Goal: Task Accomplishment & Management: Manage account settings

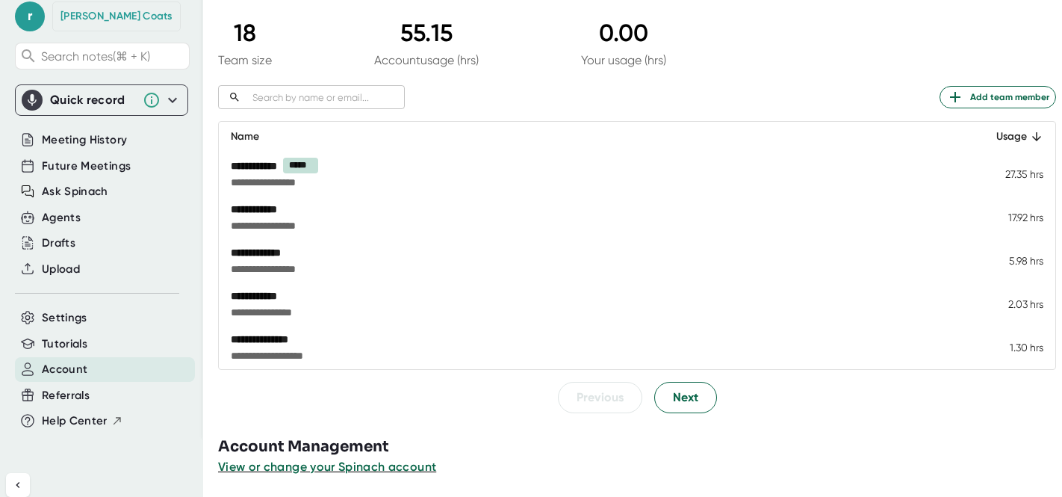
scroll to position [139, 0]
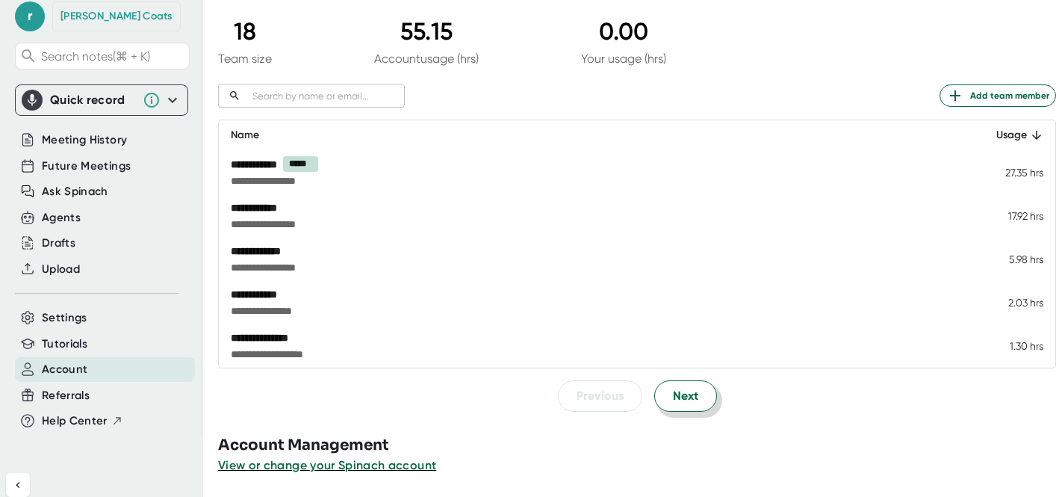
click at [700, 381] on button "Next" at bounding box center [685, 395] width 63 height 31
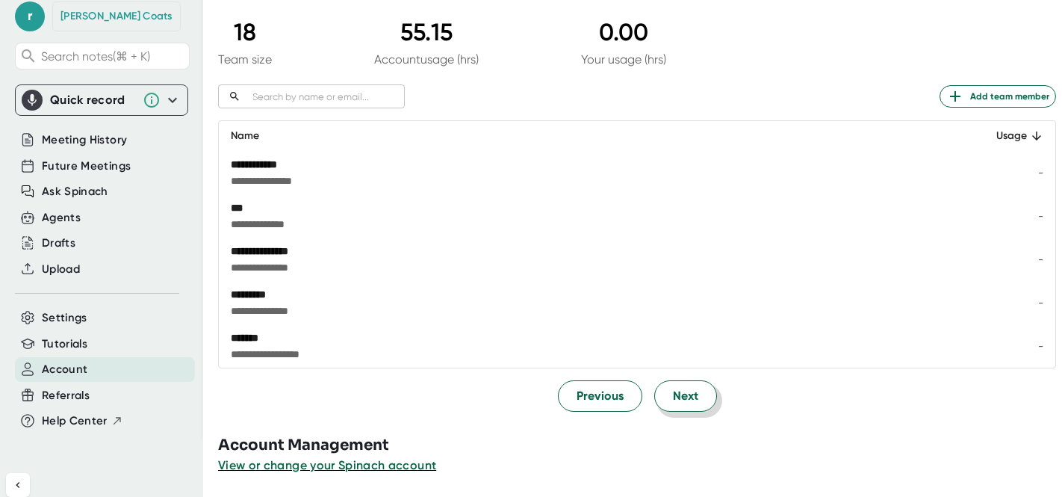
scroll to position [138, 0]
click at [678, 398] on span "Next" at bounding box center [685, 396] width 25 height 18
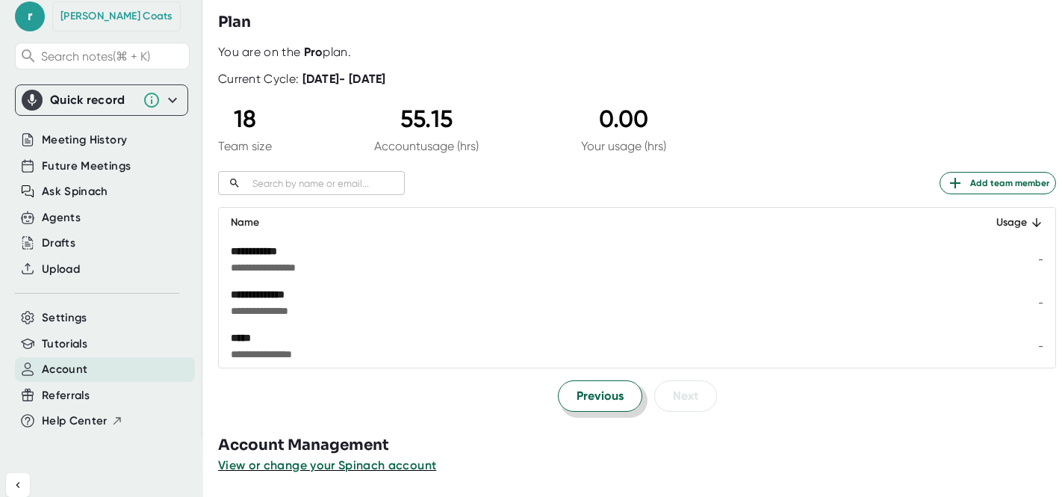
click at [577, 399] on span "Previous" at bounding box center [600, 396] width 47 height 18
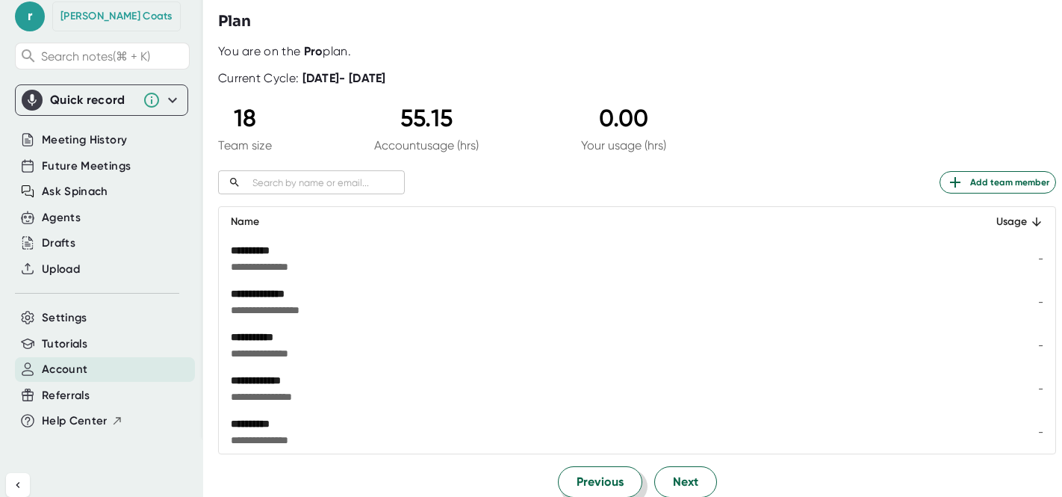
click at [577, 399] on span "**********" at bounding box center [479, 396] width 497 height 15
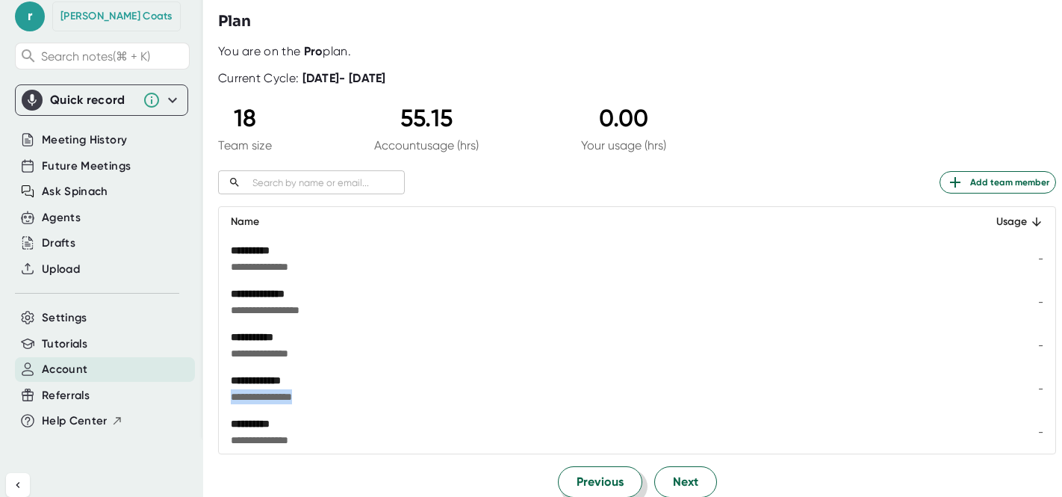
click at [595, 481] on span "Previous" at bounding box center [600, 482] width 47 height 18
click at [595, 477] on span "Previous" at bounding box center [600, 482] width 47 height 18
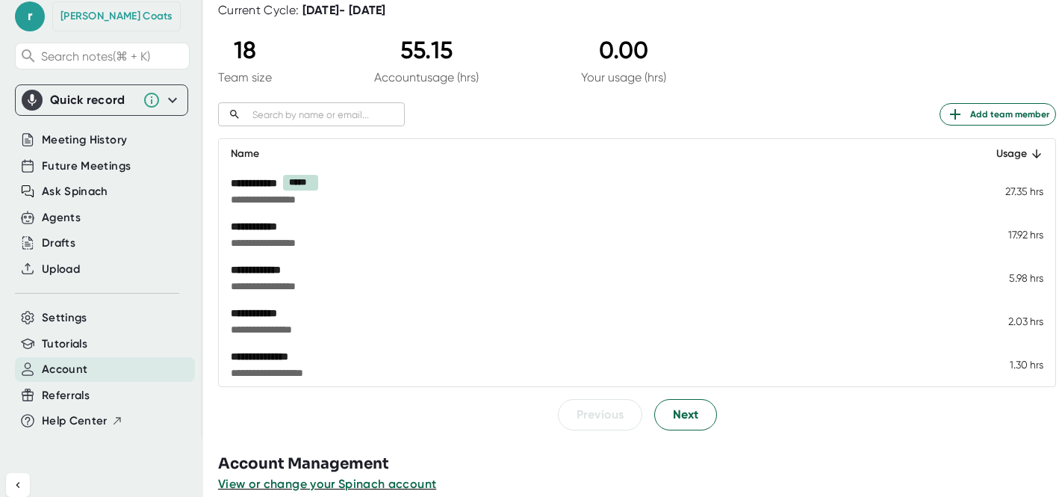
scroll to position [139, 0]
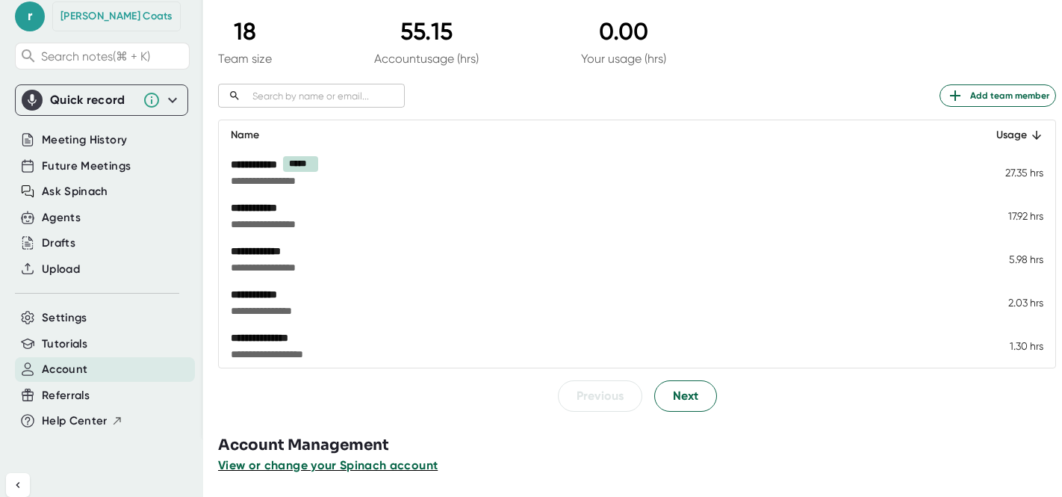
click at [304, 467] on span "View or change your Spinach account" at bounding box center [328, 465] width 220 height 14
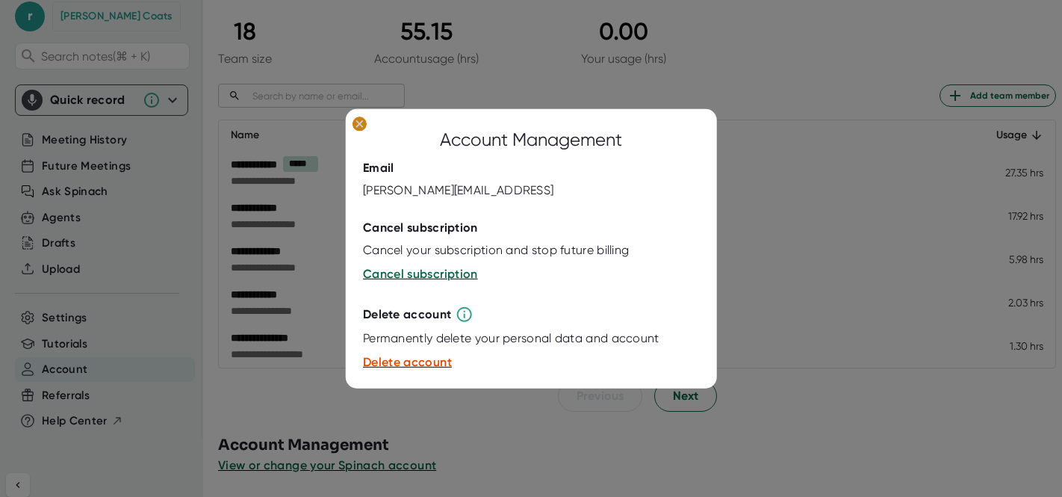
click at [362, 125] on icon at bounding box center [359, 123] width 7 height 7
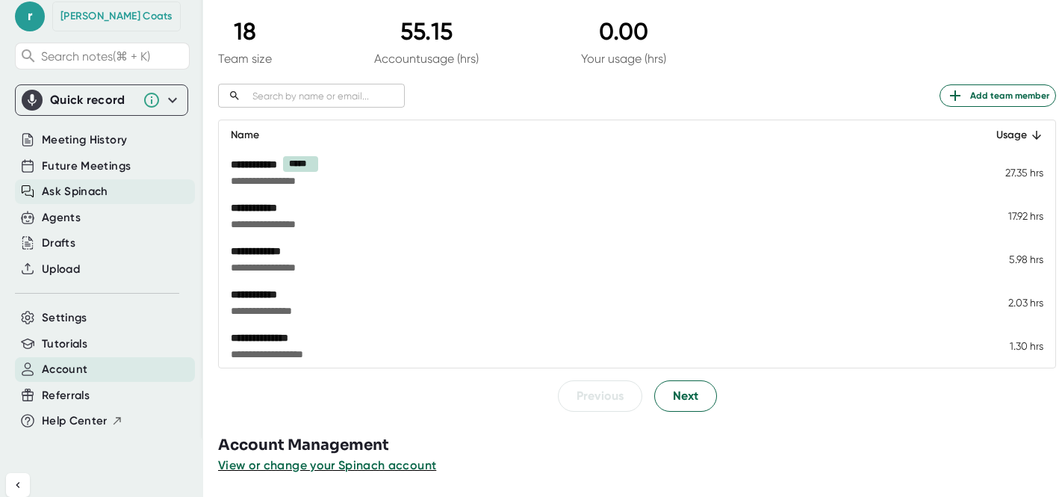
click at [92, 191] on span "Ask Spinach" at bounding box center [75, 191] width 66 height 17
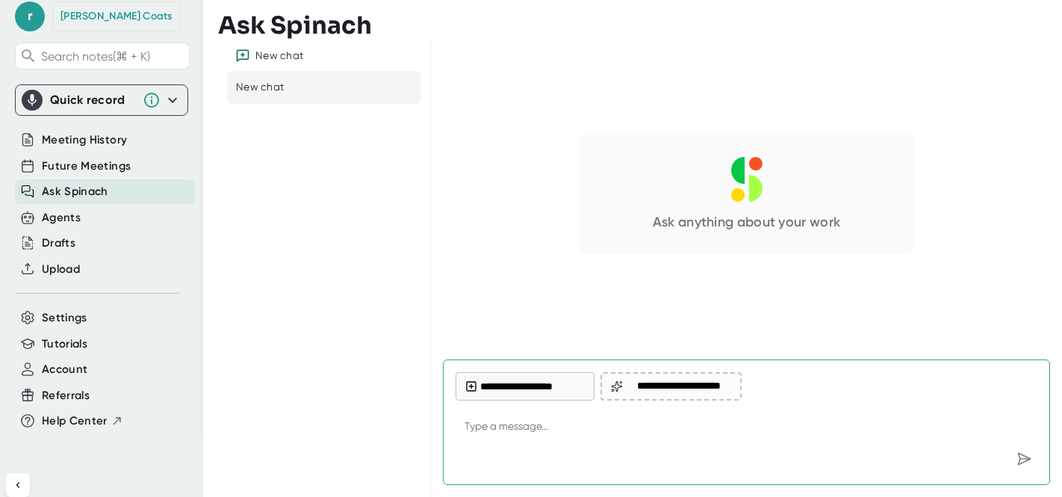
type textarea "w"
type textarea "x"
type textarea "wh"
type textarea "x"
type textarea "whe"
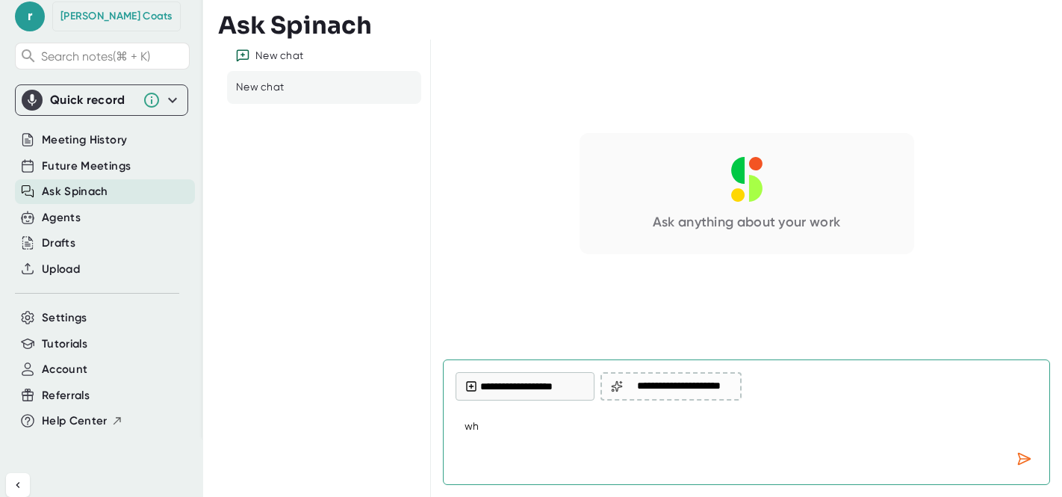
type textarea "x"
type textarea "wher"
type textarea "x"
type textarea "where"
type textarea "x"
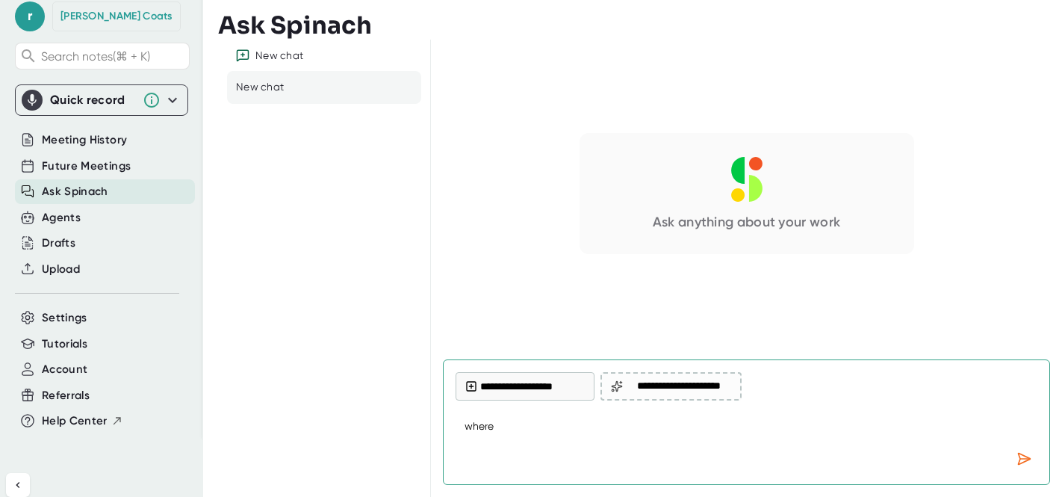
type textarea "where"
type textarea "x"
type textarea "where a"
type textarea "x"
type textarea "where ar"
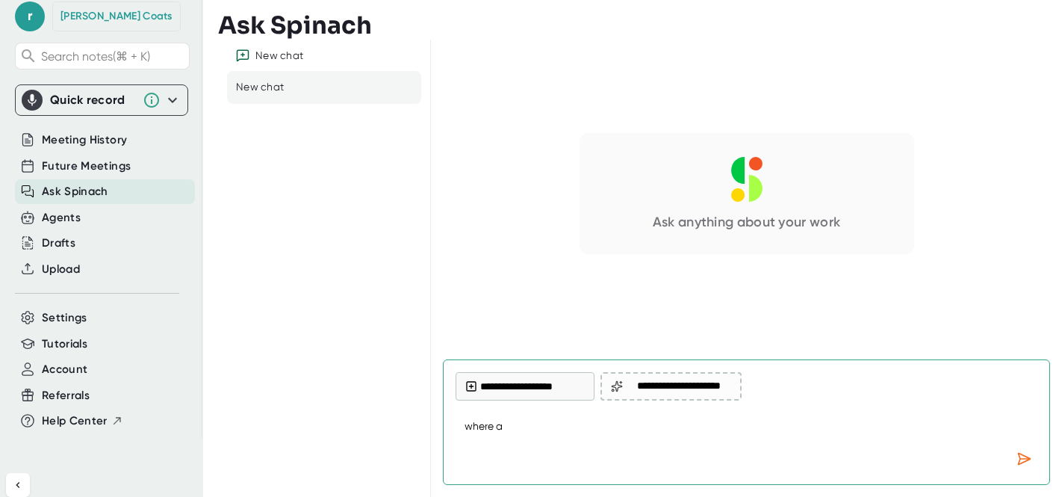
type textarea "x"
type textarea "where are"
type textarea "x"
type textarea "where are"
type textarea "x"
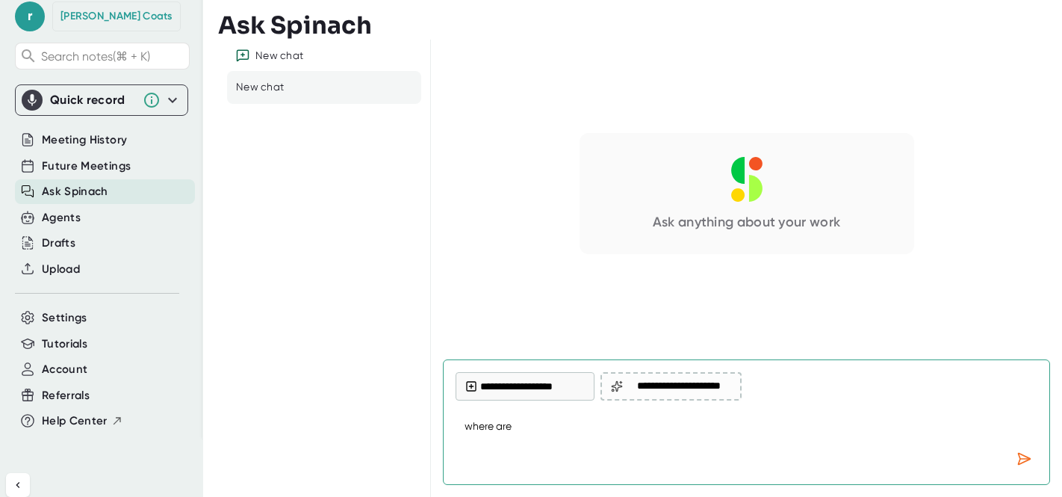
type textarea "where are t"
type textarea "x"
type textarea "where are th"
type textarea "x"
type textarea "where are the"
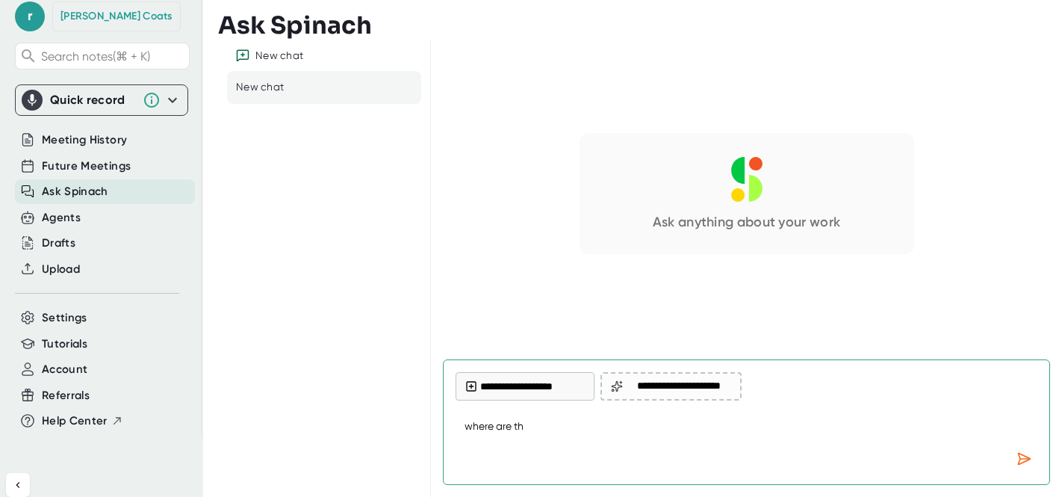
type textarea "x"
type textarea "where are the"
type textarea "x"
type textarea "where are the s"
type textarea "x"
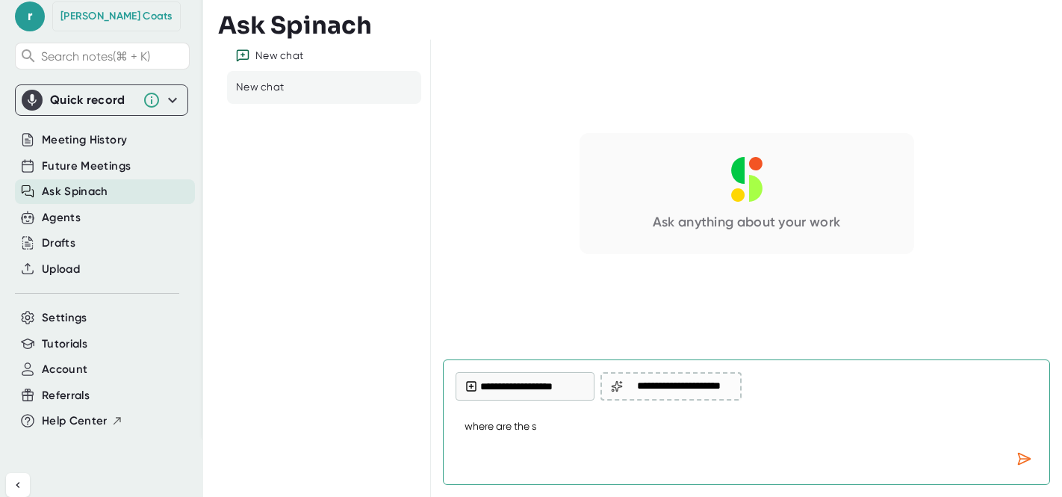
type textarea "where are the sp"
type textarea "x"
type textarea "where are the spi"
type textarea "x"
type textarea "where are the spin"
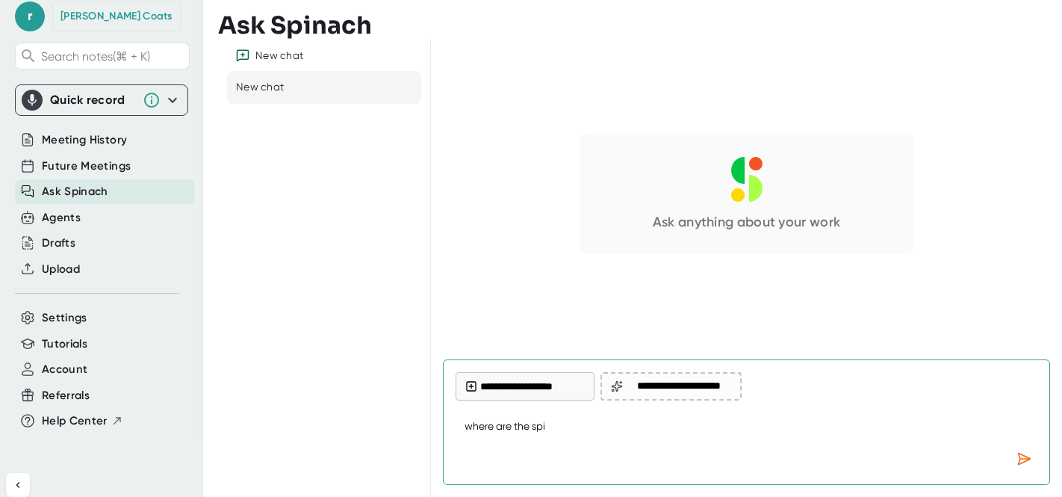
type textarea "x"
type textarea "where are the [PERSON_NAME]"
type textarea "x"
type textarea "where are the spinac"
type textarea "x"
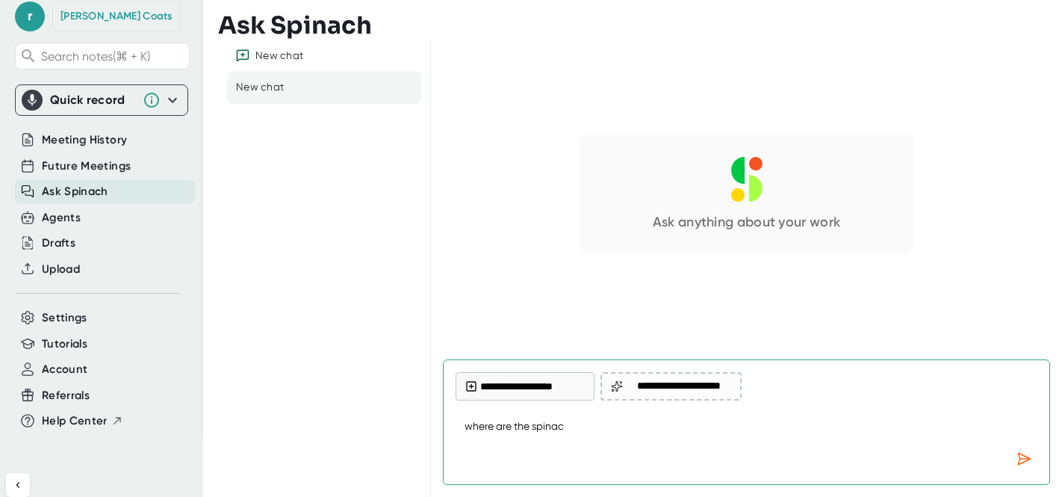
type textarea "where are the spinach"
type textarea "x"
type textarea "where are the spinach"
type textarea "x"
type textarea "where are the spinach r"
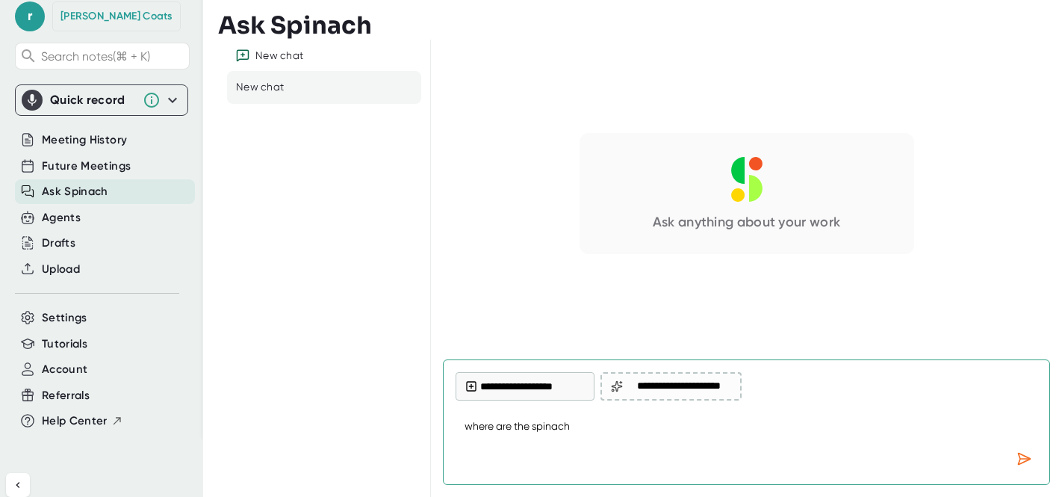
type textarea "x"
type textarea "where are the spinach re"
type textarea "x"
type textarea "where are the spinach rec"
type textarea "x"
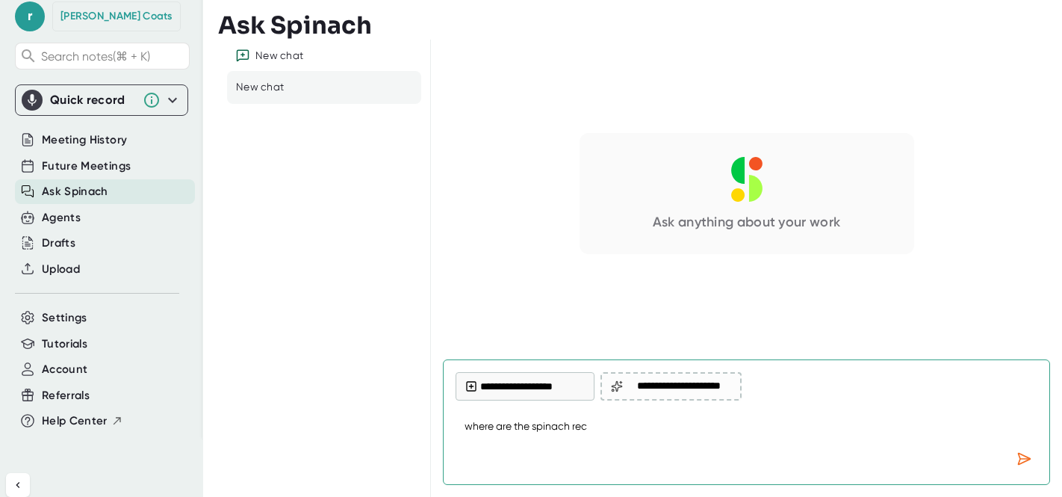
type textarea "where are the spinach reco"
type textarea "x"
type textarea "where are the spinach recor"
type textarea "x"
type textarea "where are the spinach record"
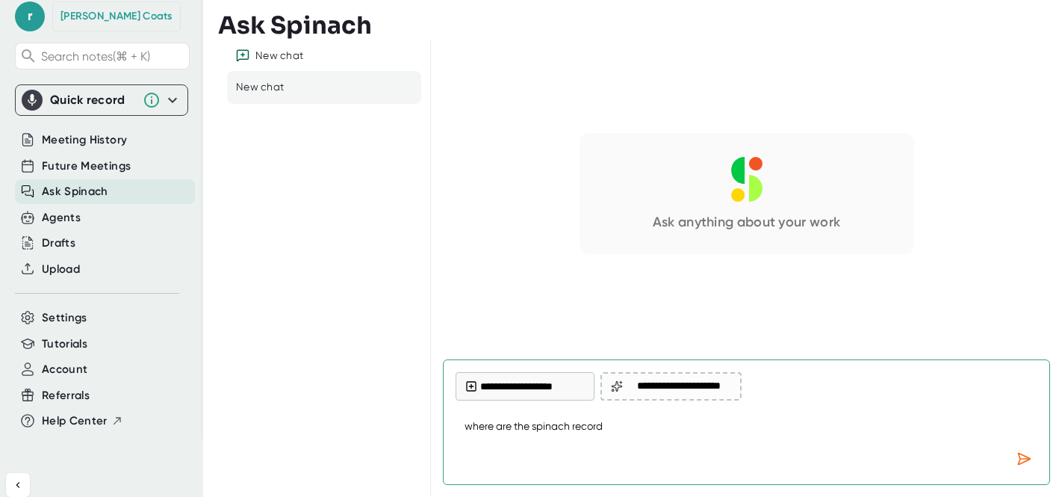
type textarea "x"
type textarea "where are the spinach recordi"
type textarea "x"
type textarea "where are the spinach recordin"
type textarea "x"
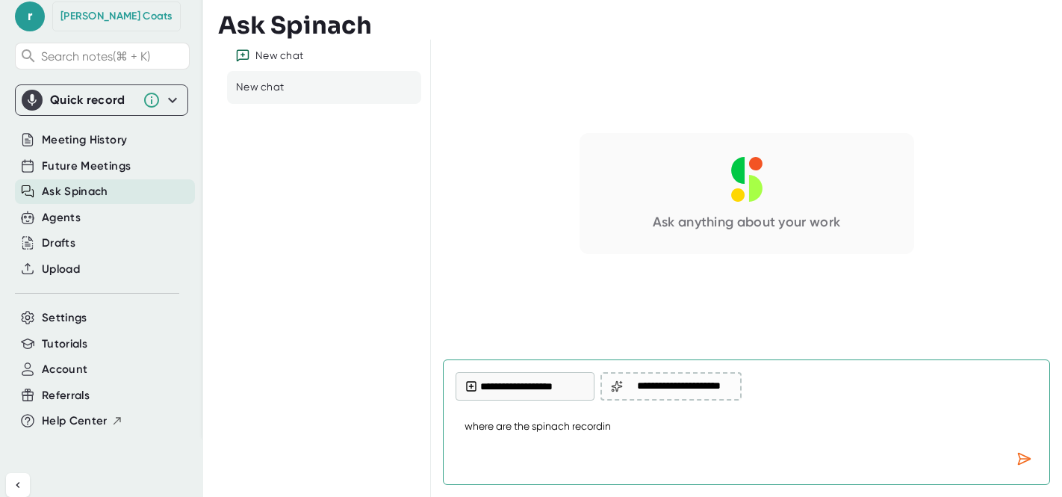
type textarea "where are the spinach recording"
type textarea "x"
type textarea "where are the spinach recordings"
type textarea "x"
type textarea "where are the spinach recordings"
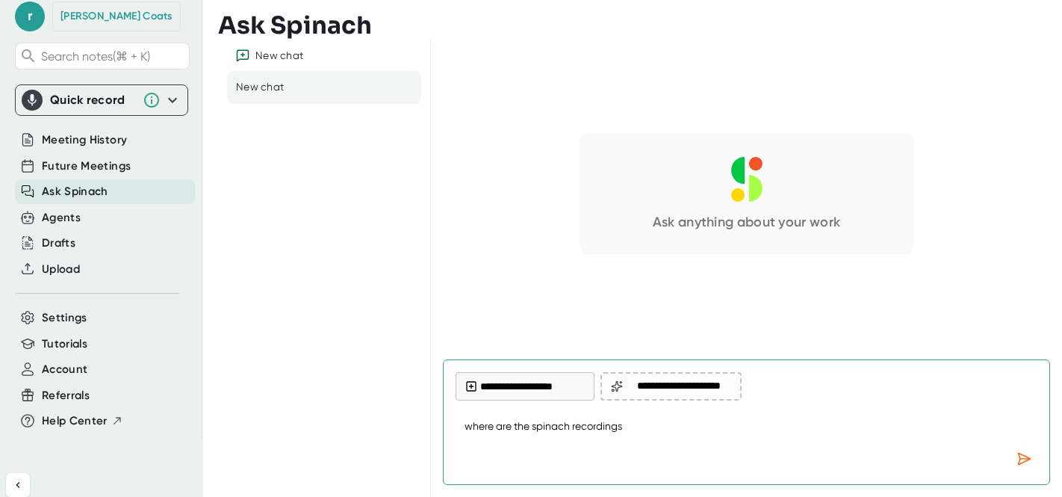
type textarea "x"
type textarea "where are the spinach recordings s"
type textarea "x"
type textarea "where are the spinach recordings sa"
type textarea "x"
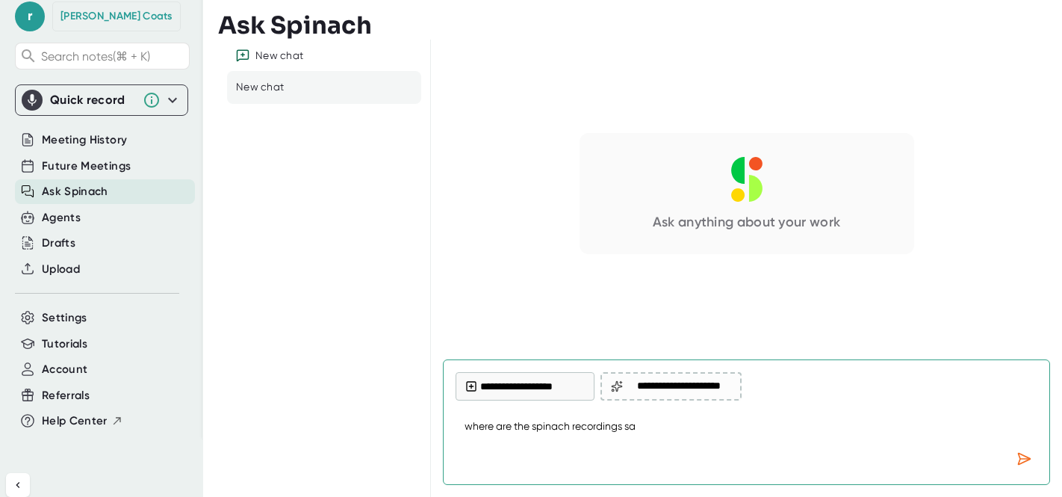
type textarea "where are the spinach recordings sav"
type textarea "x"
type textarea "where are the spinach recordings save"
type textarea "x"
type textarea "where are the spinach recordings saved"
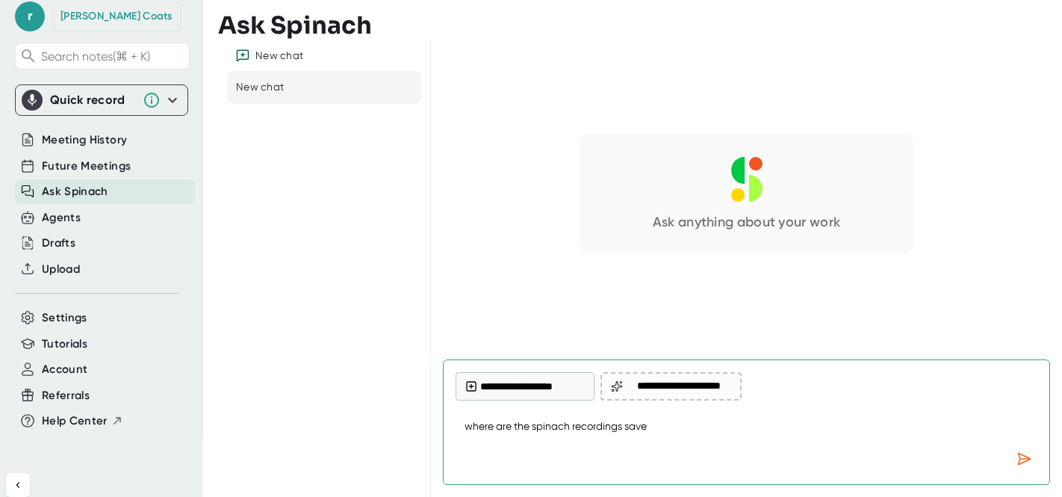
type textarea "x"
type textarea "where are the spinach recordings saved"
type textarea "x"
type textarea "where are the spinach recordings saved i"
type textarea "x"
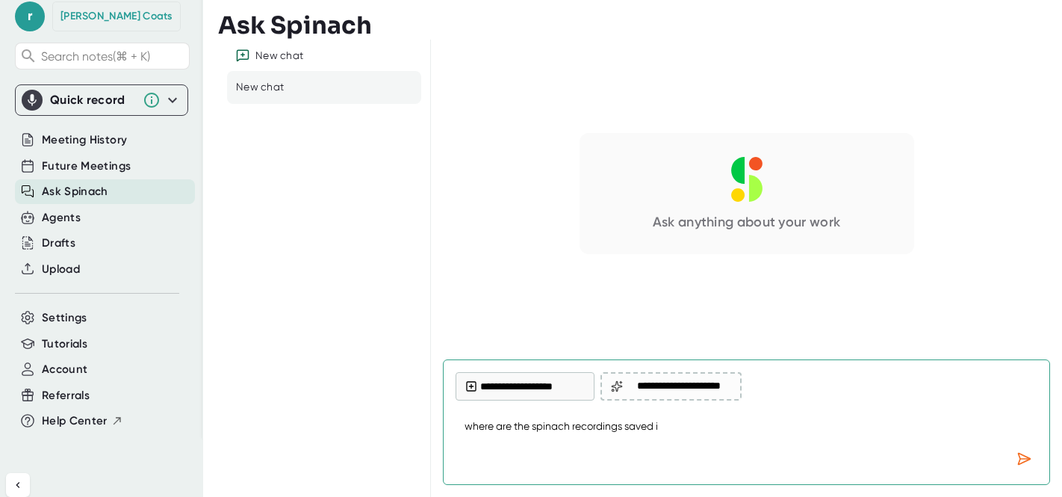
type textarea "where are the spinach recordings saved in"
type textarea "x"
type textarea "where are the spinach recordings saved in"
type textarea "x"
type textarea "where are the spinach recordings saved in o"
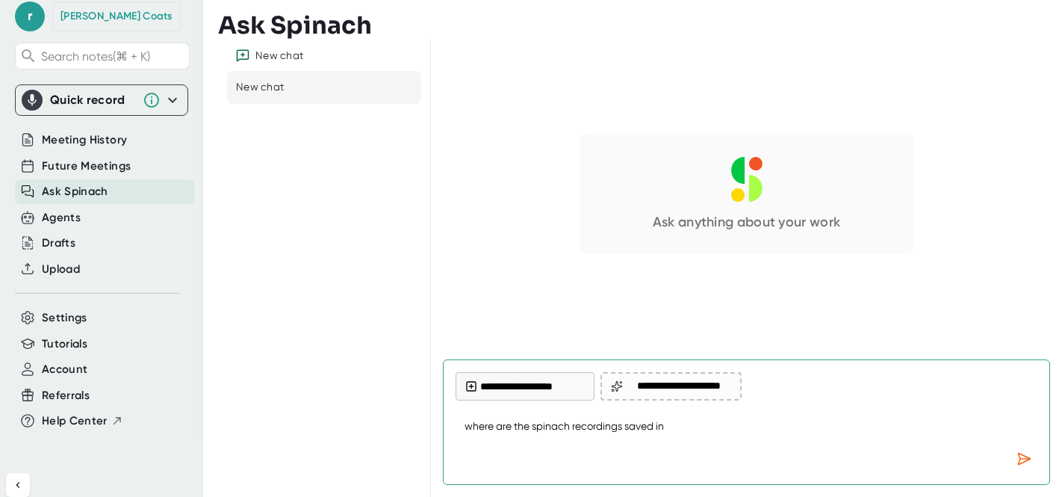
type textarea "x"
type textarea "where are the spinach recordings saved in ou"
type textarea "x"
type textarea "where are the spinach recordings saved in our"
type textarea "x"
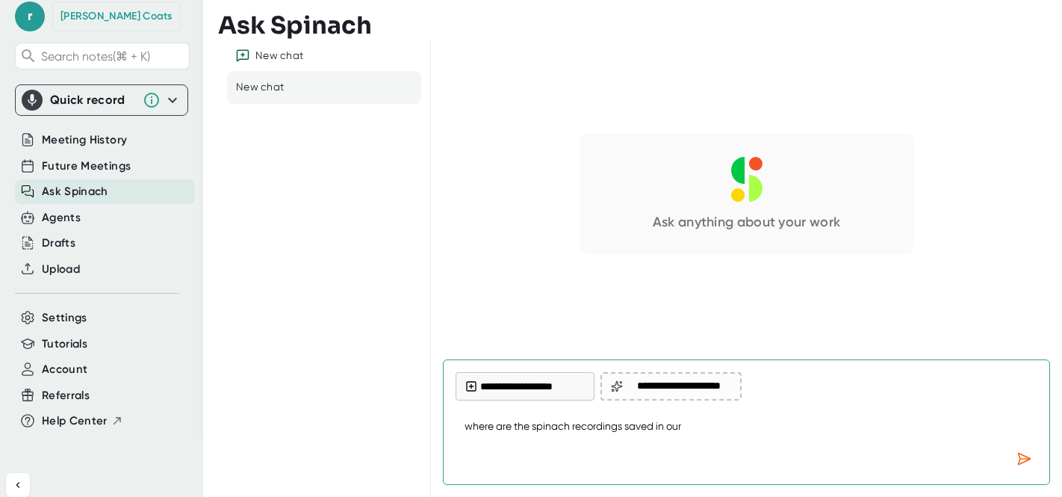
type textarea "where are the spinach recordings saved in our"
type textarea "x"
type textarea "where are the spinach recordings saved in our g"
type textarea "x"
type textarea "where are the spinach recordings saved in our g"
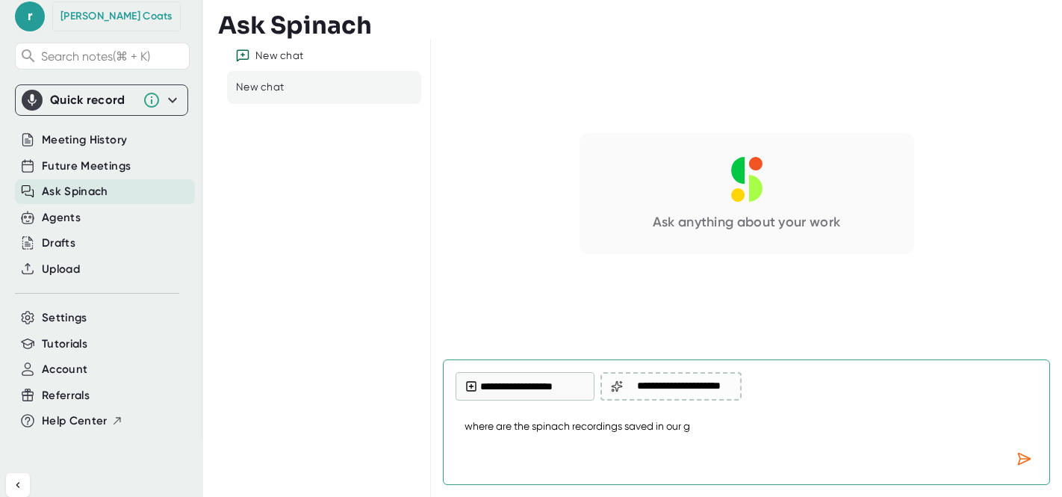
type textarea "x"
type textarea "where are the spinach recordings saved in our g d"
type textarea "x"
type textarea "where are the spinach recordings saved in our g dr"
type textarea "x"
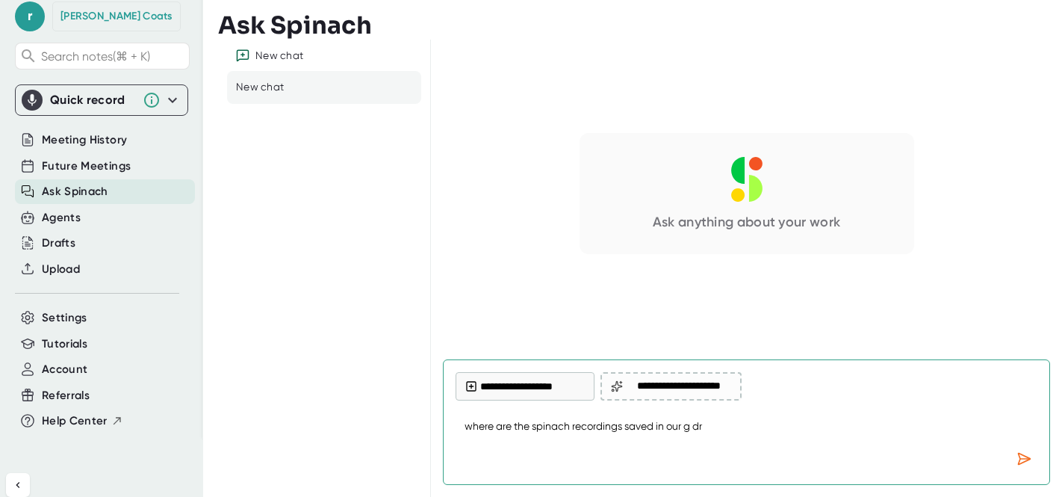
type textarea "where are the spinach recordings saved in our g dri"
type textarea "x"
type textarea "where are the spinach recordings saved in our g driv"
type textarea "x"
type textarea "where are the spinach recordings saved in our g drive"
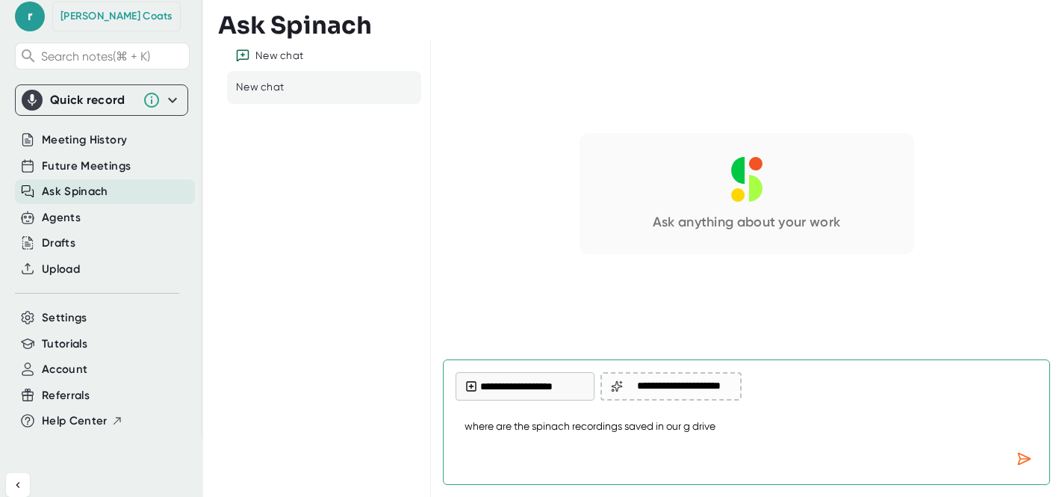
type textarea "x"
type textarea "where are the spinach recordings saved in our g drive?"
type textarea "x"
type textarea "where are the spinach recordings saved in our g drive?"
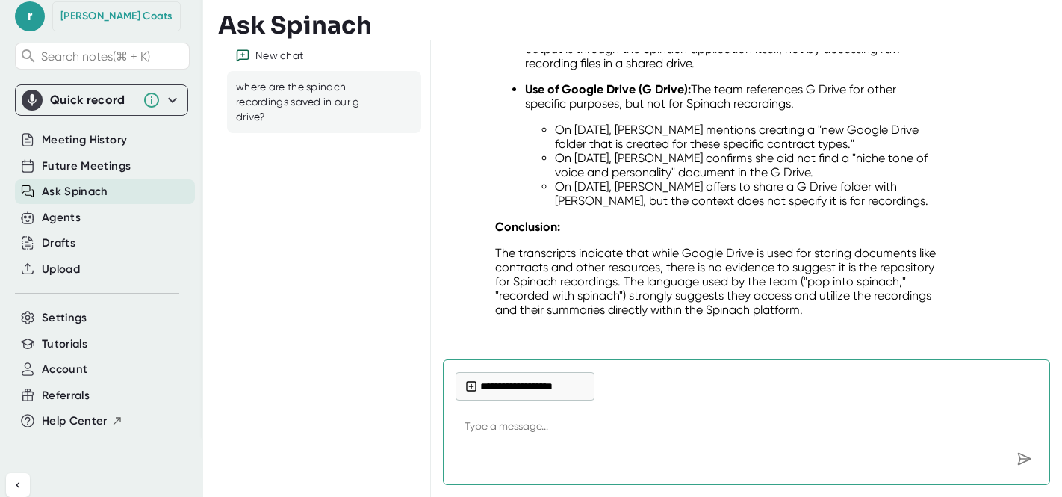
scroll to position [278, 0]
type textarea "x"
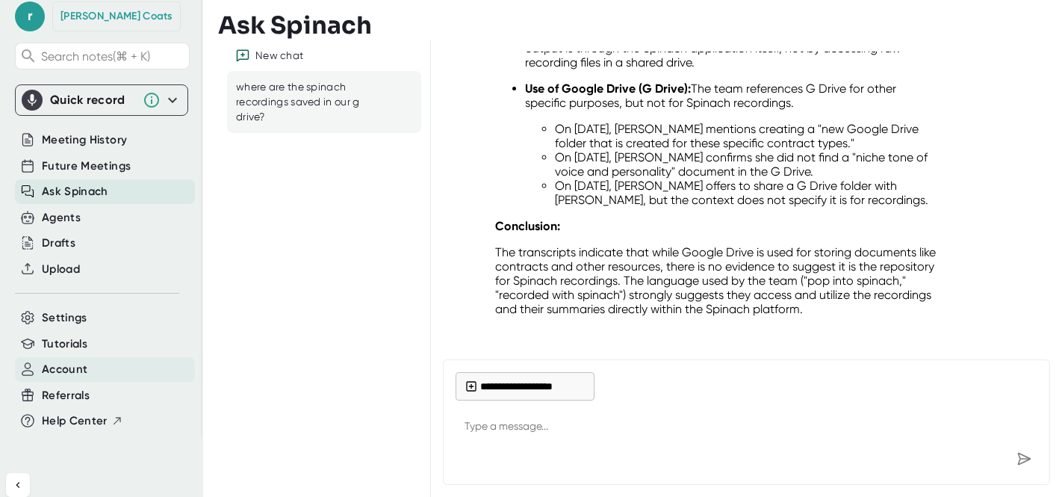
click at [54, 362] on span "Account" at bounding box center [65, 369] width 46 height 17
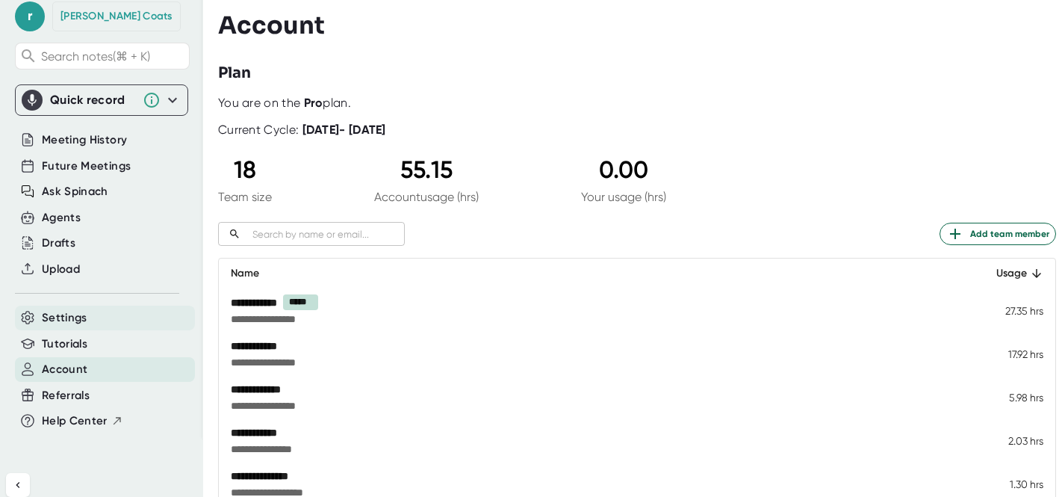
click at [77, 320] on span "Settings" at bounding box center [65, 317] width 46 height 17
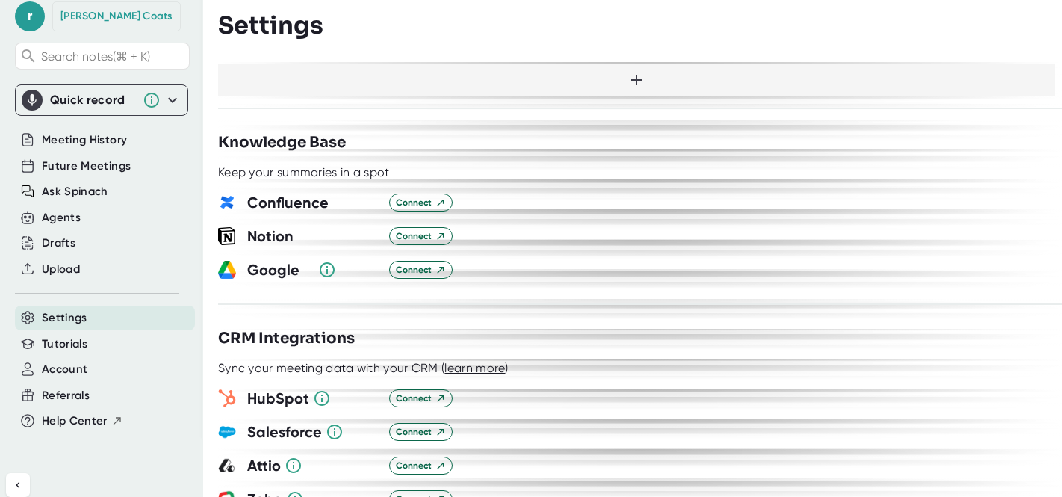
scroll to position [1393, 0]
click at [411, 262] on span "Connect" at bounding box center [421, 268] width 50 height 13
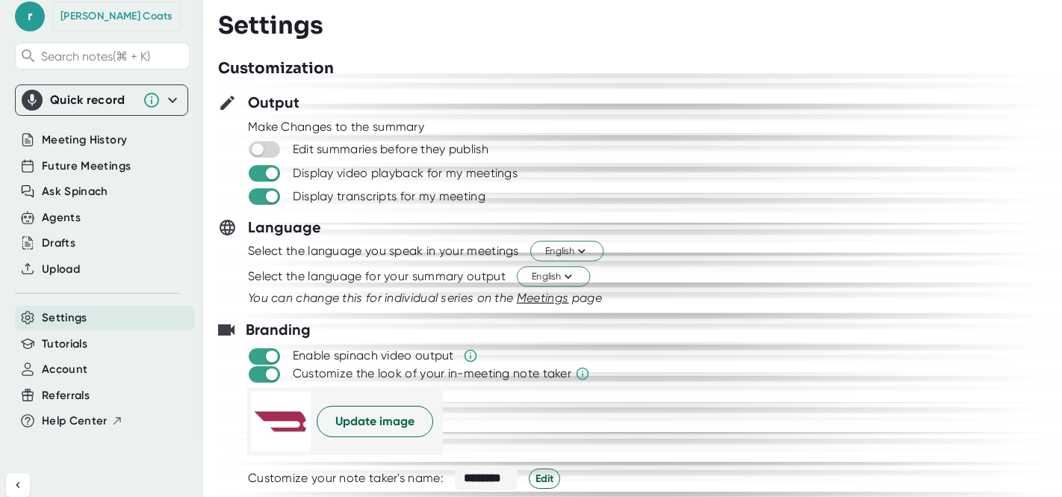
scroll to position [0, 0]
